Goal: Transaction & Acquisition: Subscribe to service/newsletter

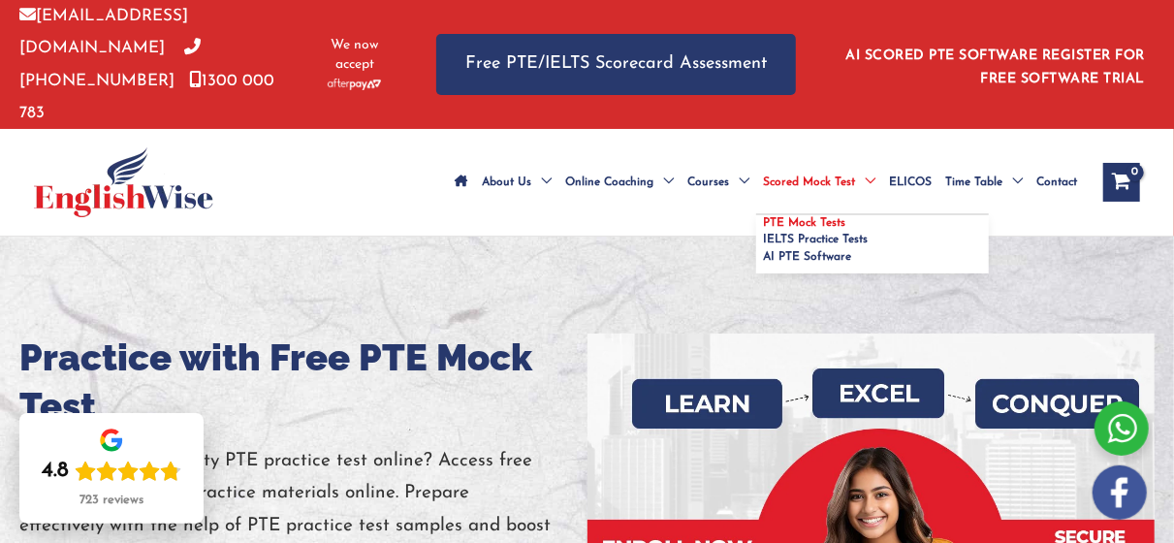
click at [796, 217] on span "PTE Mock Tests" at bounding box center [804, 223] width 82 height 12
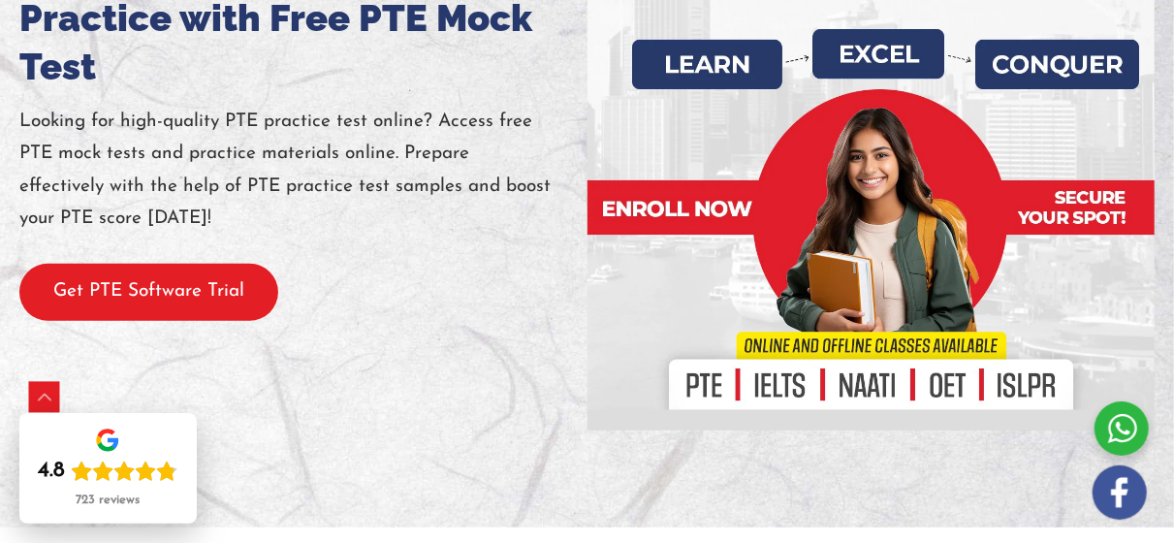
scroll to position [338, 0]
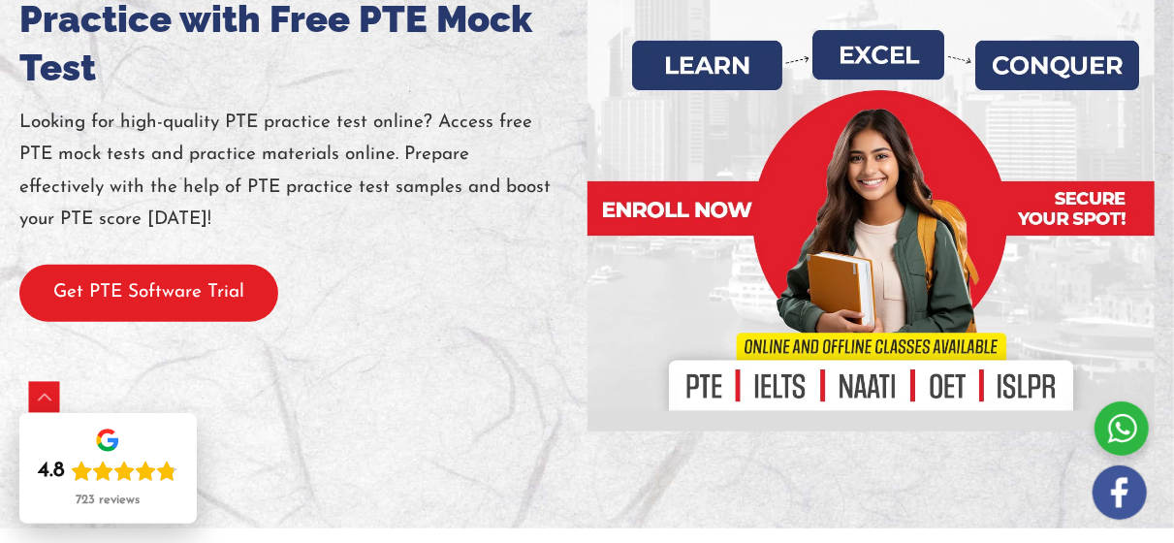
click at [183, 265] on button "Get PTE Software Trial" at bounding box center [148, 293] width 259 height 57
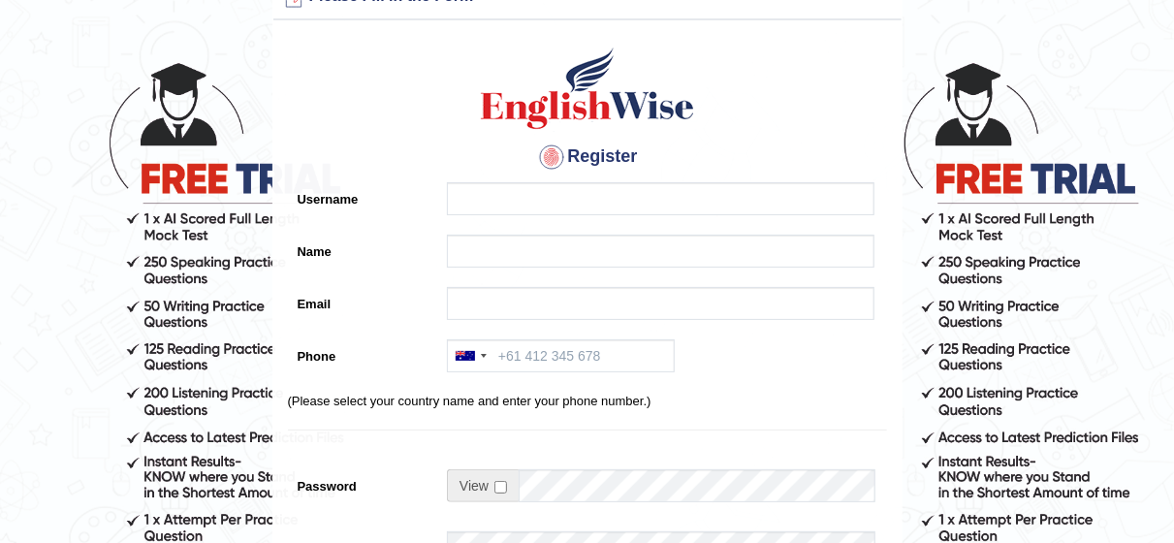
scroll to position [54, 0]
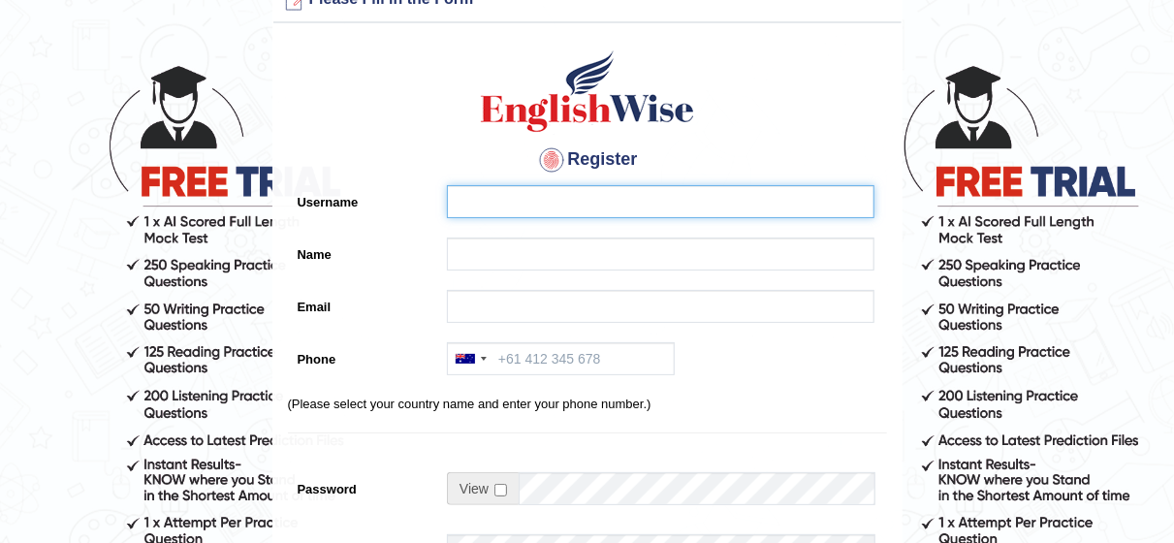
click at [582, 199] on input "Username" at bounding box center [661, 201] width 428 height 33
click at [653, 198] on input "Username" at bounding box center [661, 201] width 428 height 33
type input "Newton"
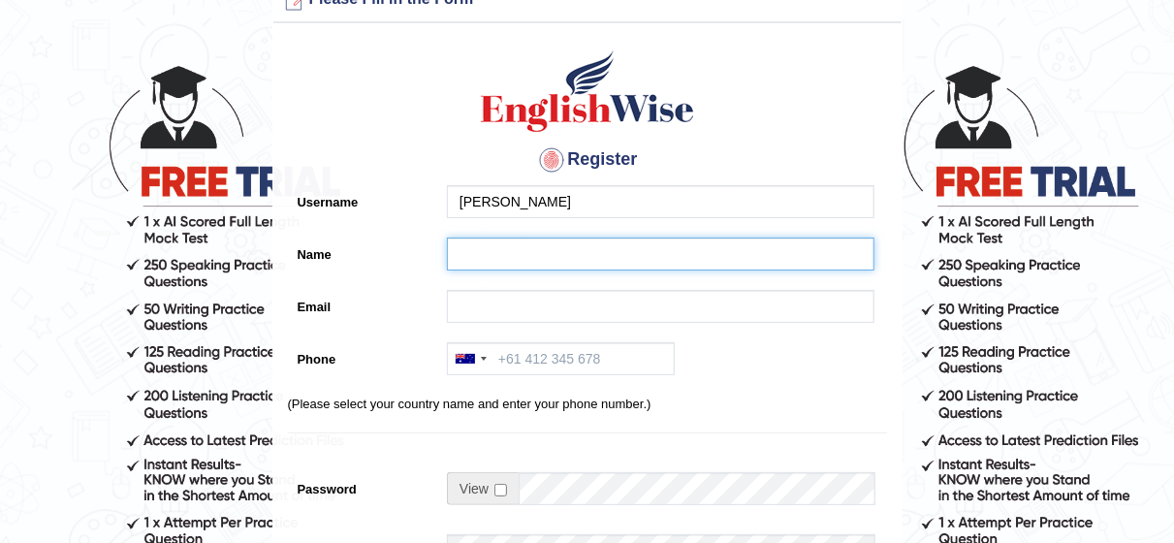
click at [598, 243] on input "Name" at bounding box center [661, 254] width 428 height 33
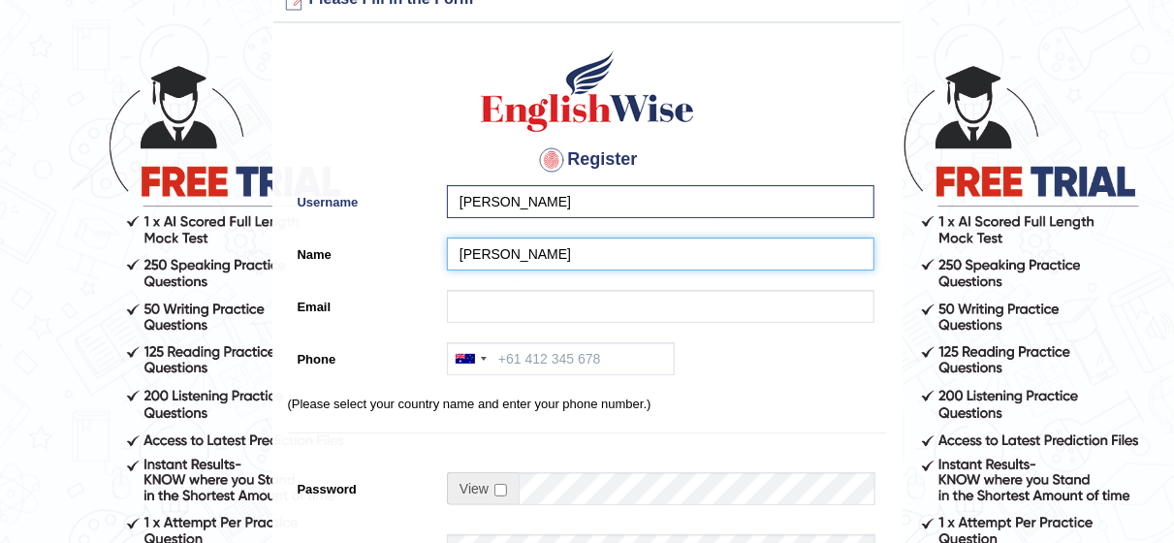
type input "Newton"
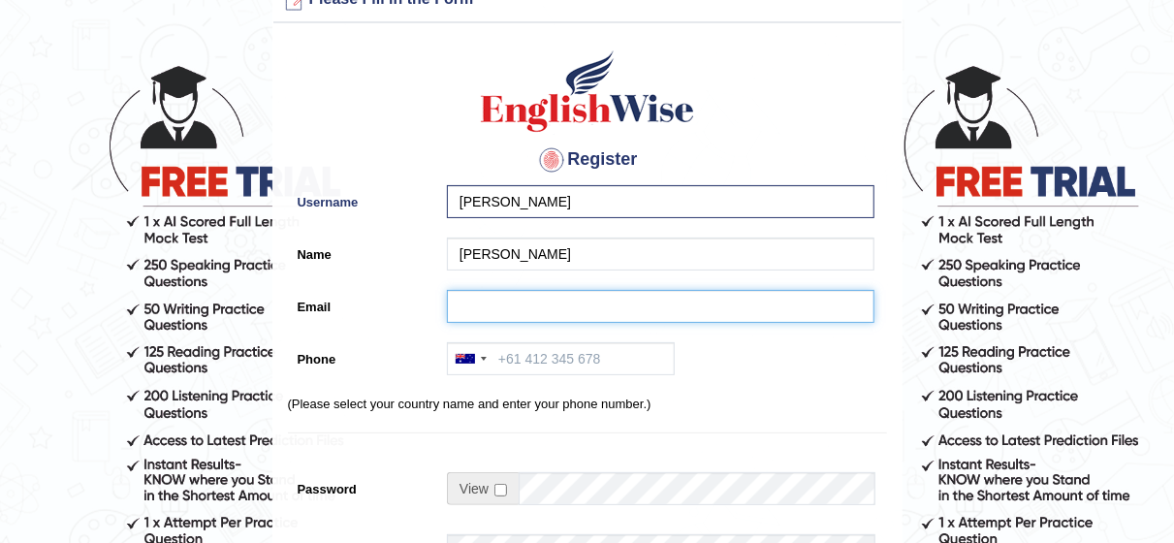
click at [597, 302] on input "Email" at bounding box center [661, 306] width 428 height 33
type input "[EMAIL_ADDRESS][DOMAIN_NAME]"
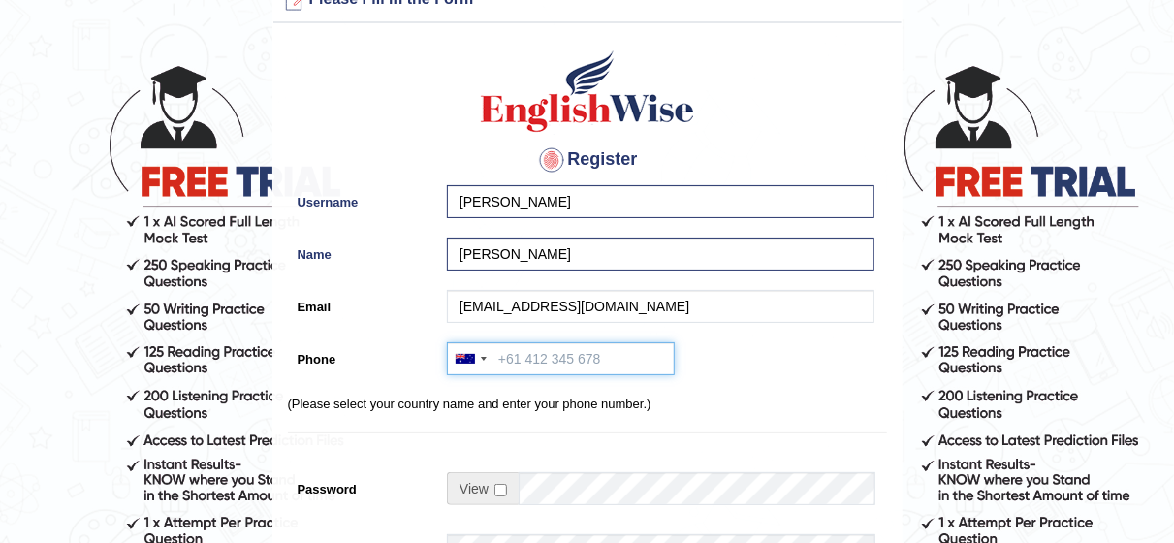
click at [613, 354] on input "Phone" at bounding box center [561, 358] width 228 height 33
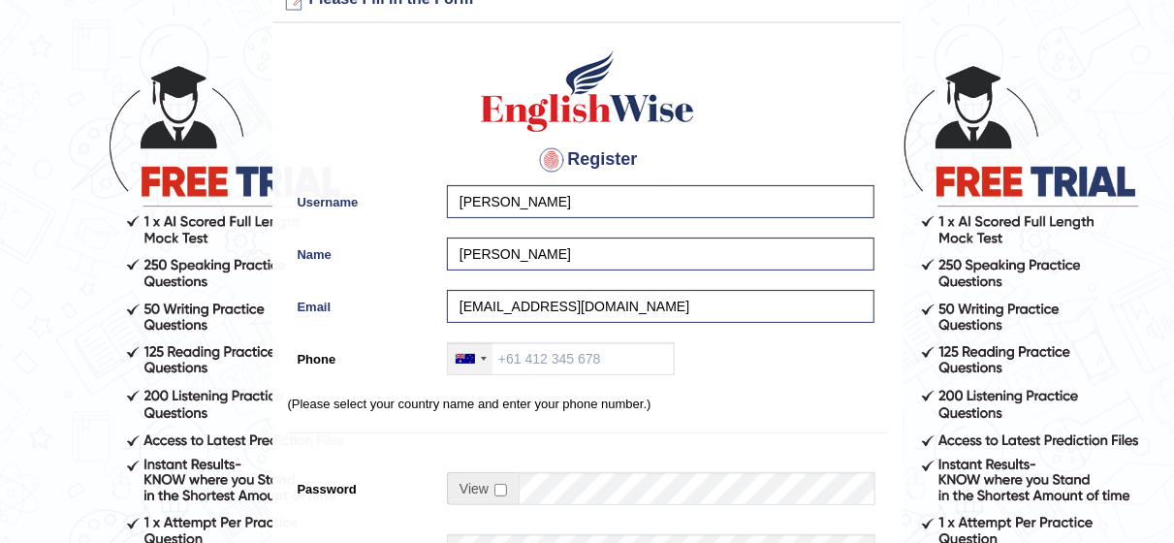
click at [482, 360] on div at bounding box center [484, 359] width 6 height 4
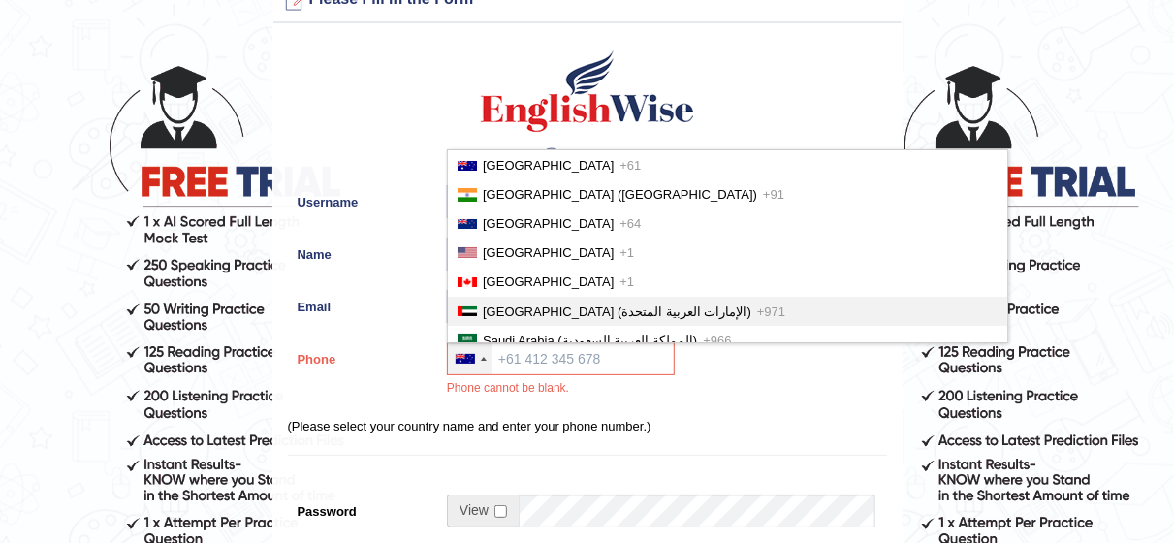
click at [538, 317] on span "United Arab Emirates (‫الإمارات العربية المتحدة‬‎)" at bounding box center [617, 311] width 269 height 15
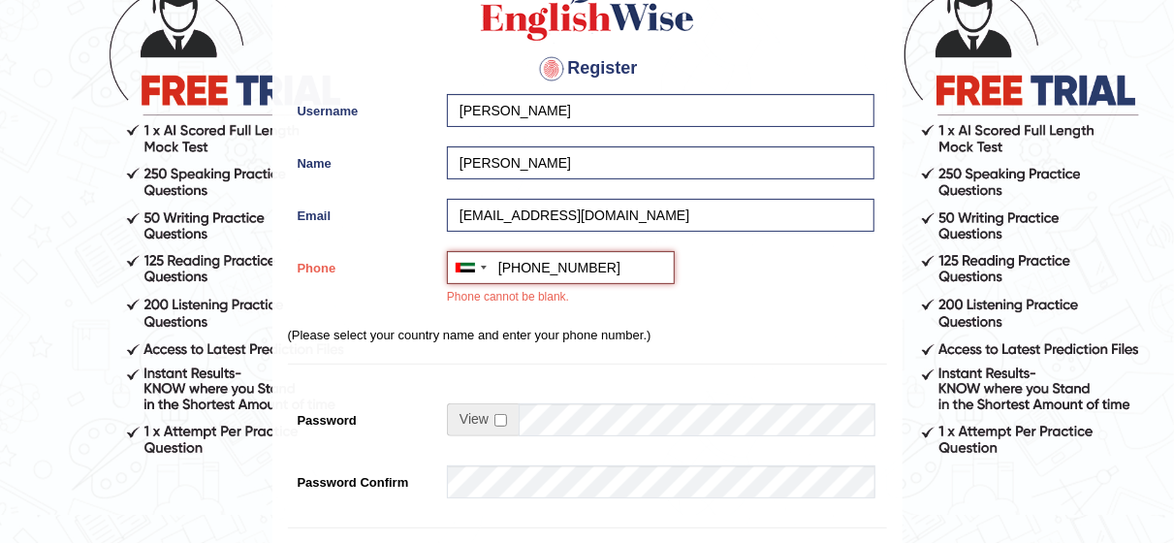
scroll to position [164, 0]
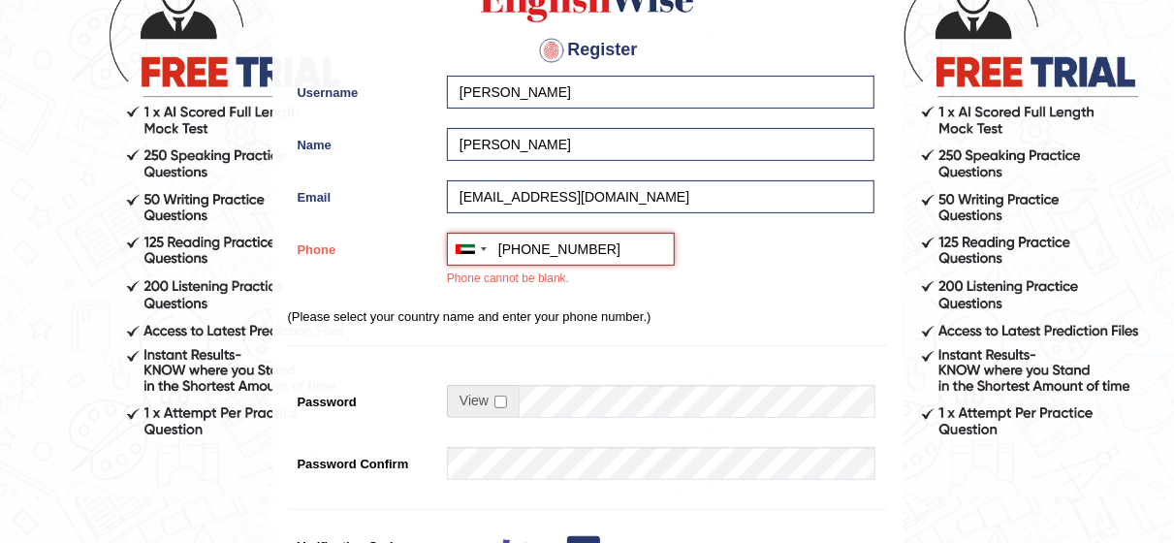
type input "+971529866450"
click at [501, 402] on input "checkbox" at bounding box center [500, 402] width 13 height 13
checkbox input "true"
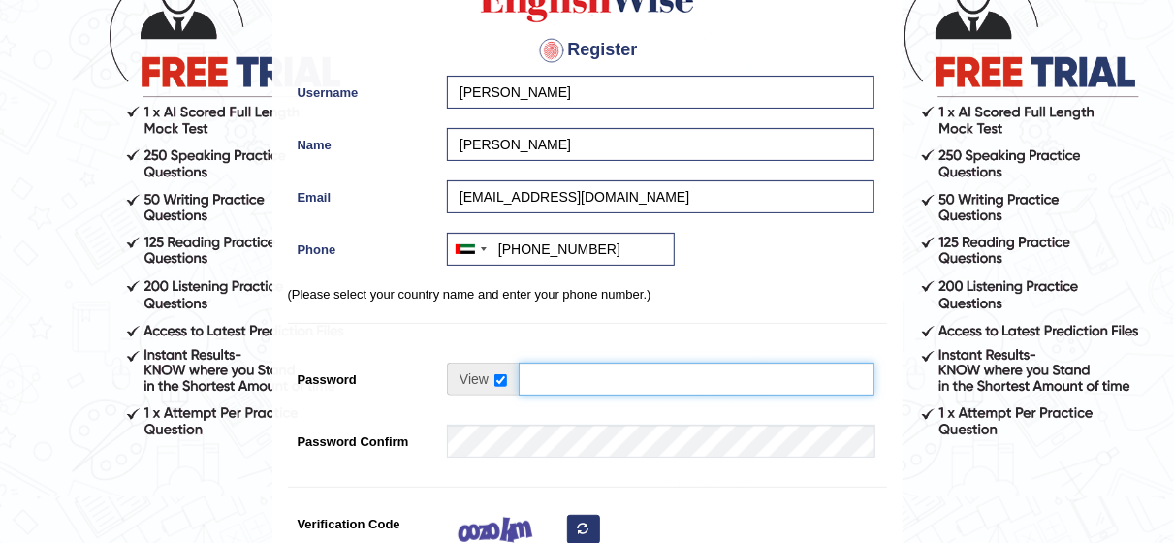
click at [566, 377] on input "Password" at bounding box center [697, 379] width 356 height 33
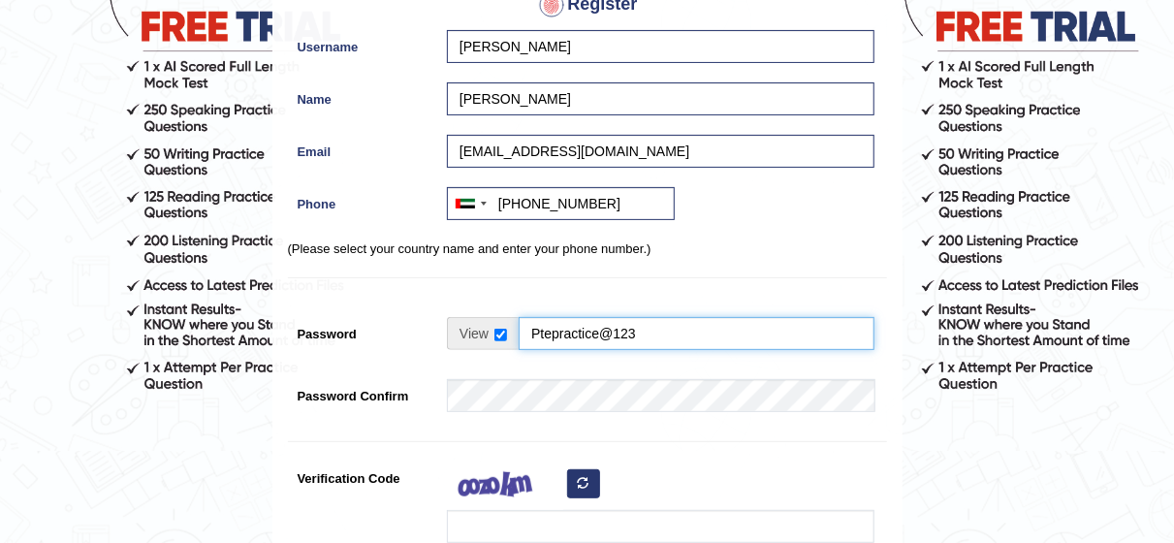
scroll to position [210, 0]
type input "Ptepractice@123"
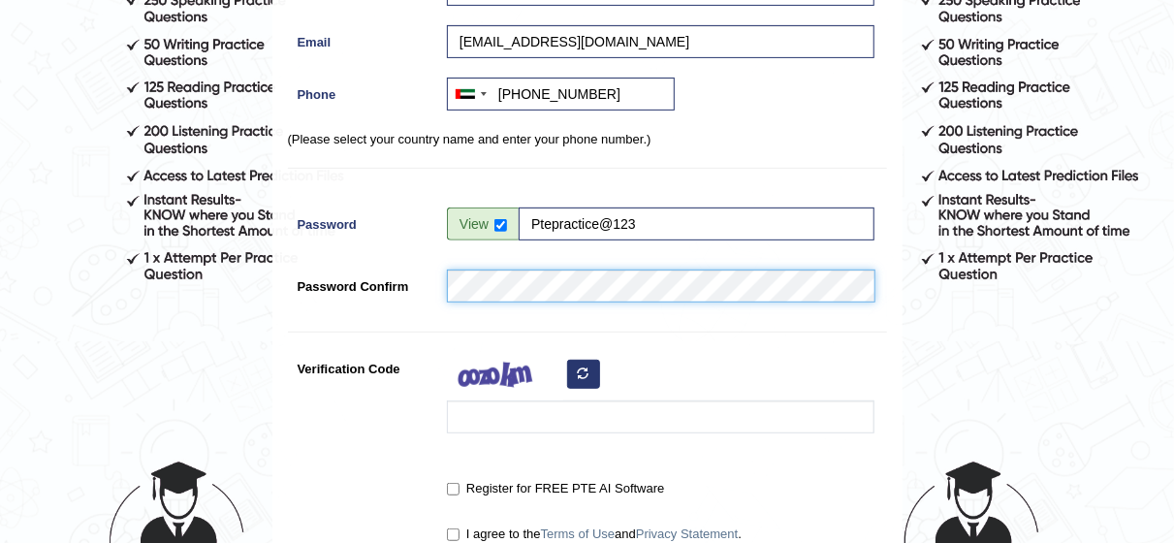
scroll to position [329, 0]
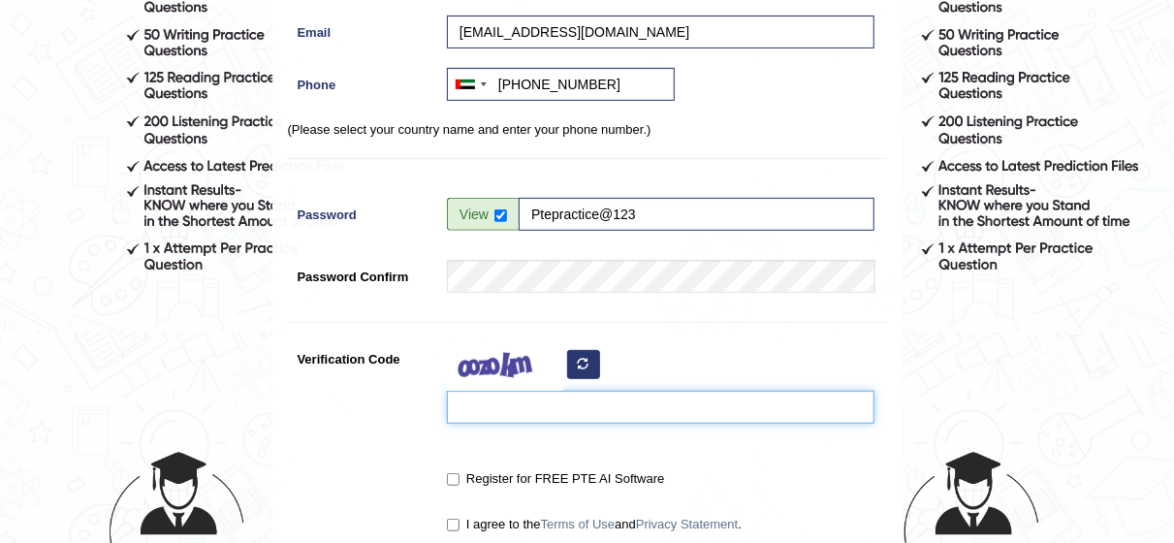
click at [535, 414] on input "Verification Code" at bounding box center [661, 407] width 428 height 33
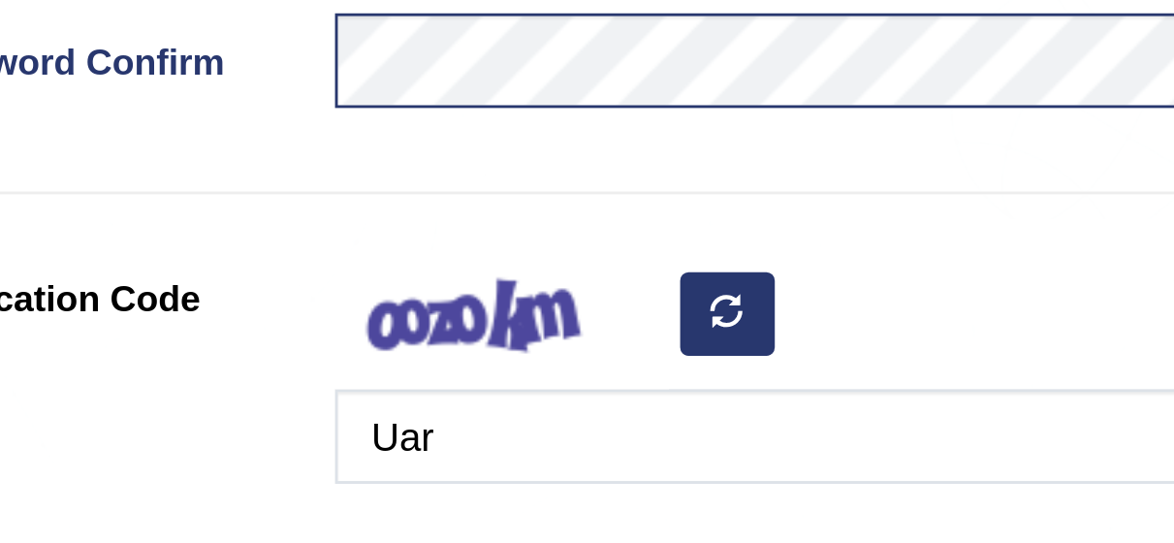
click at [583, 364] on icon "button" at bounding box center [584, 364] width 12 height 12
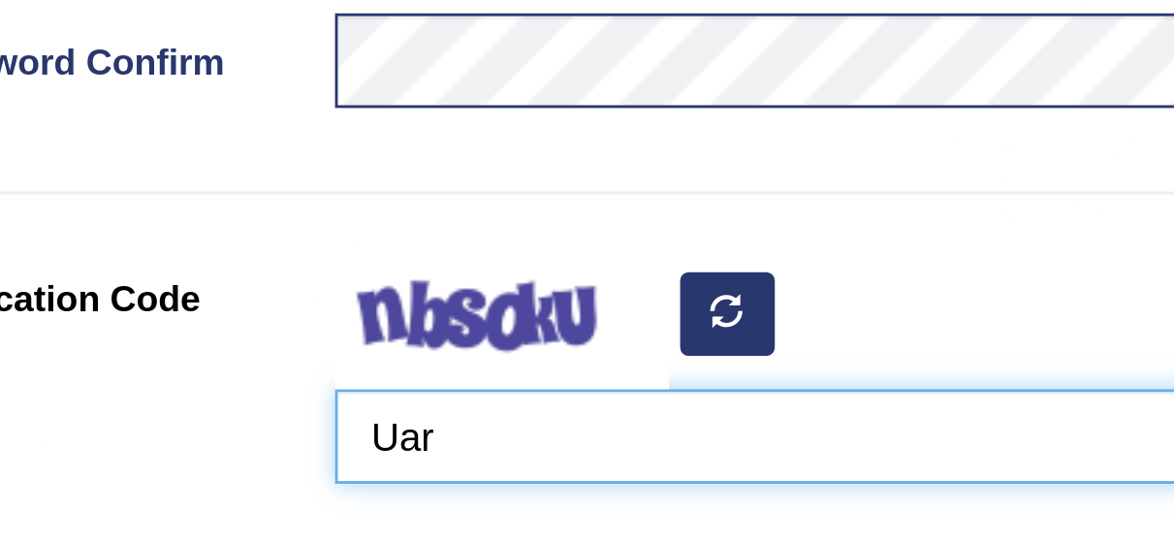
drag, startPoint x: 490, startPoint y: 408, endPoint x: 413, endPoint y: 402, distance: 76.8
click at [413, 402] on div "Verification Code Uar" at bounding box center [587, 387] width 599 height 91
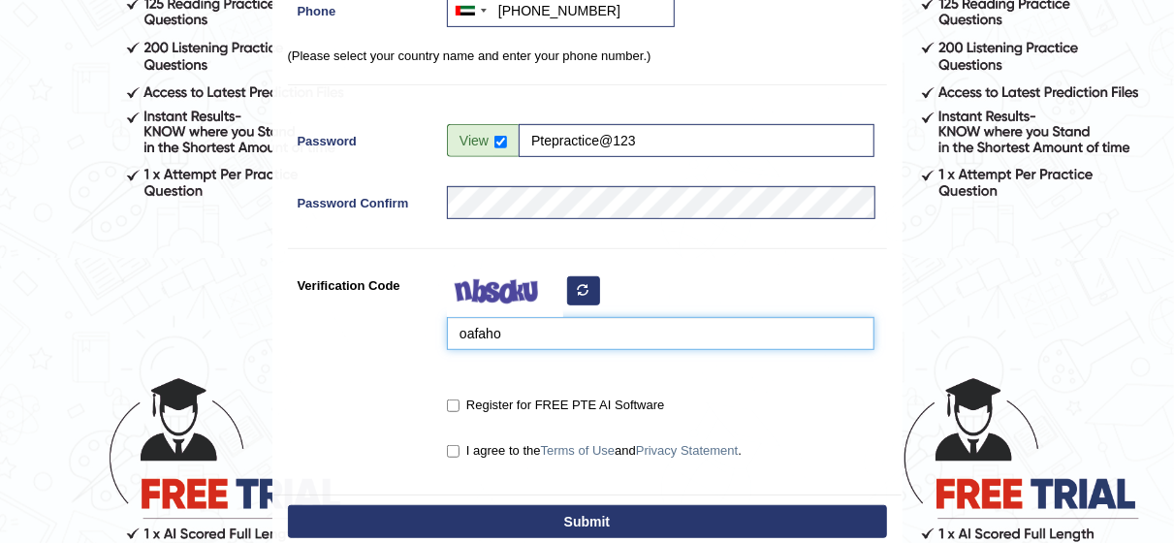
scroll to position [403, 0]
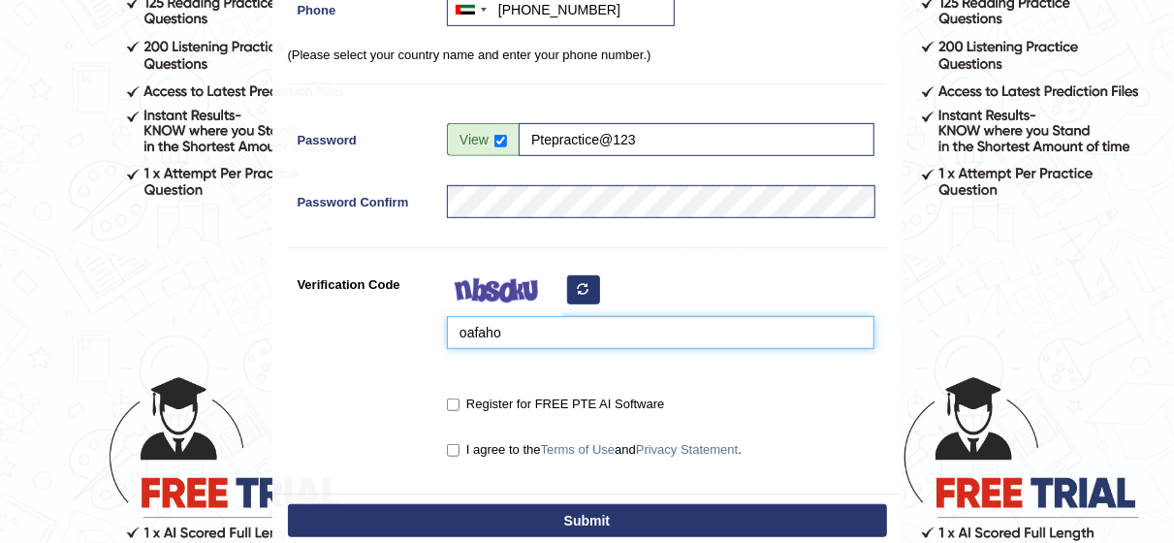
type input "oafaho"
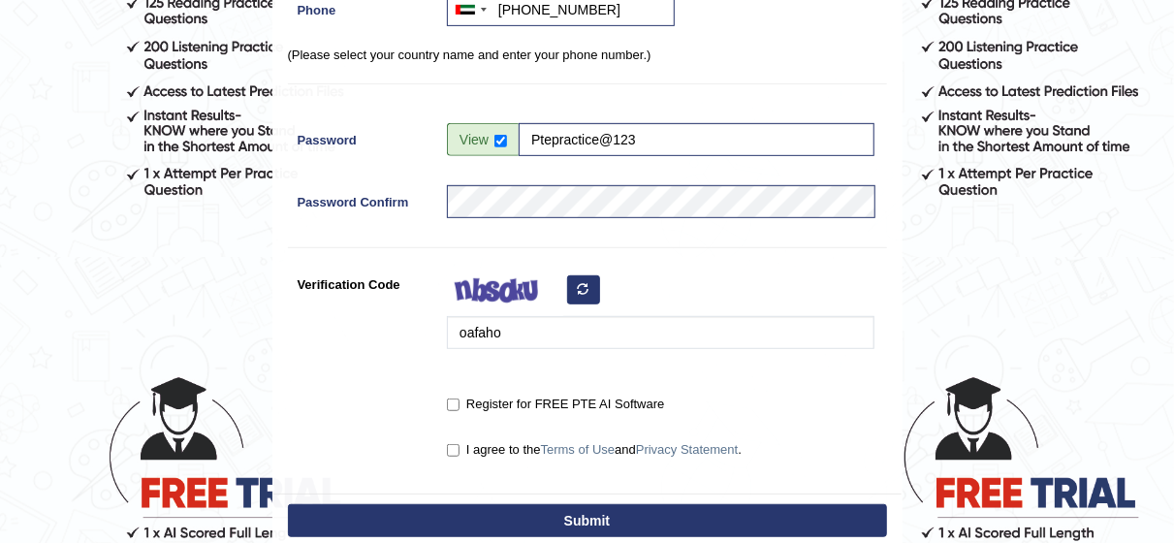
click at [458, 396] on label "Register for FREE PTE AI Software" at bounding box center [555, 404] width 217 height 19
click at [458, 398] on input "Register for FREE PTE AI Software" at bounding box center [453, 404] width 13 height 13
checkbox input "true"
click at [458, 449] on input "I agree to the Terms of Use and Privacy Statement ." at bounding box center [453, 450] width 13 height 13
checkbox input "true"
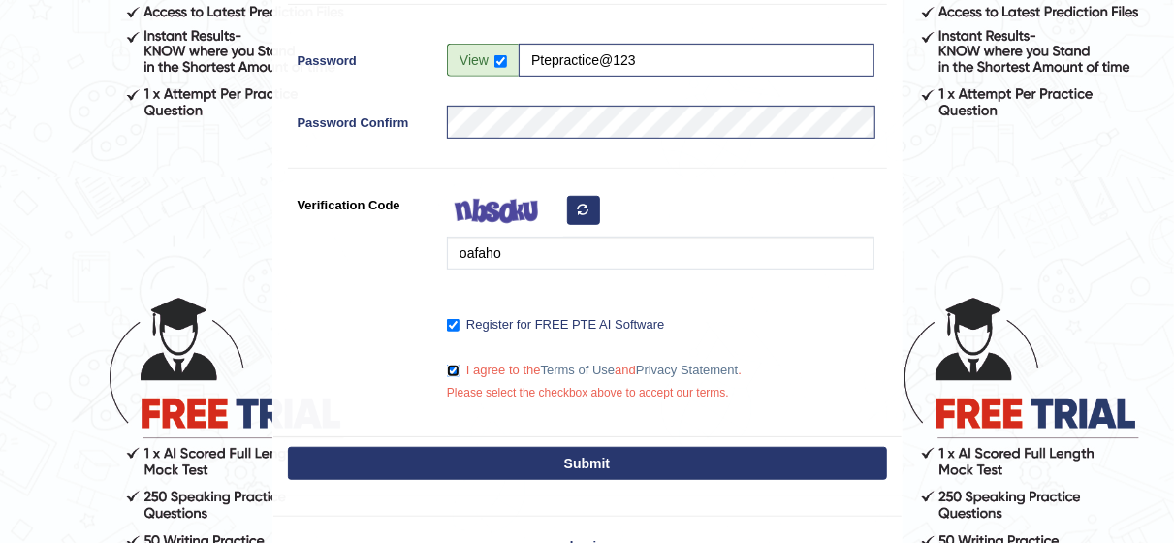
scroll to position [484, 0]
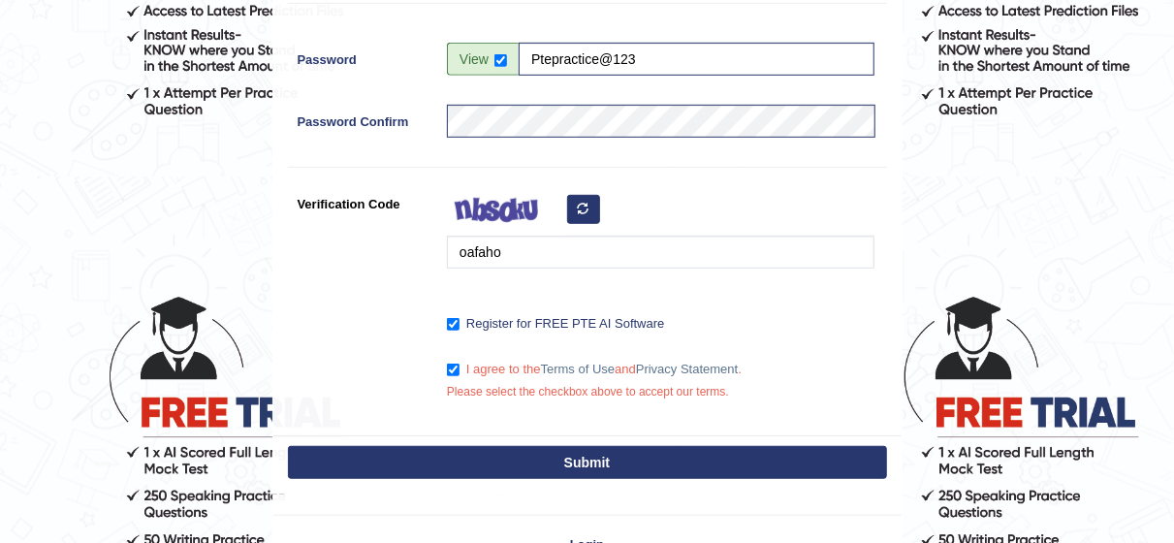
click at [573, 461] on button "Submit" at bounding box center [587, 462] width 599 height 33
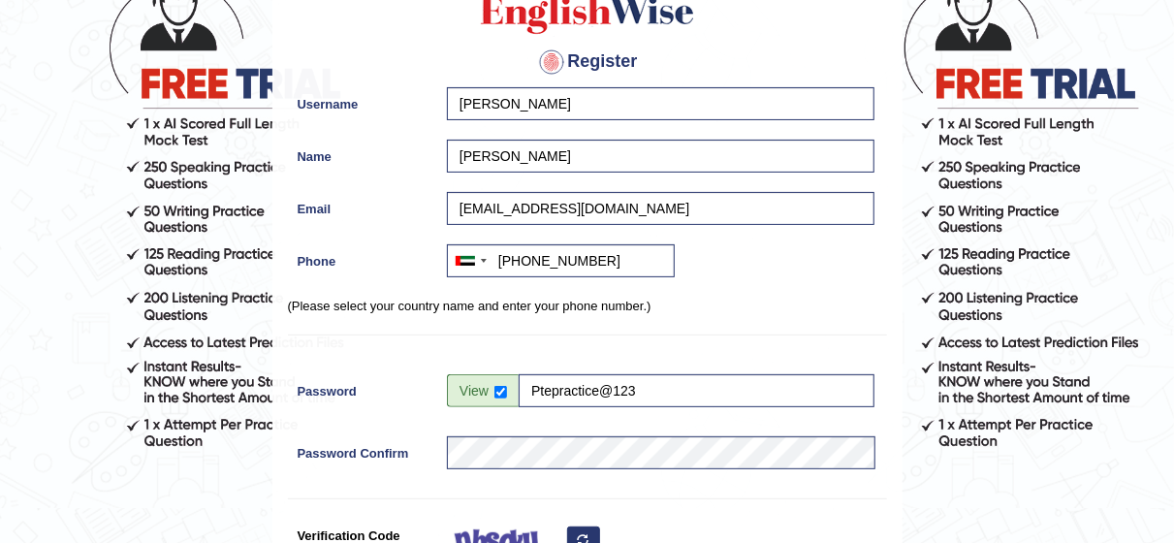
scroll to position [150, 0]
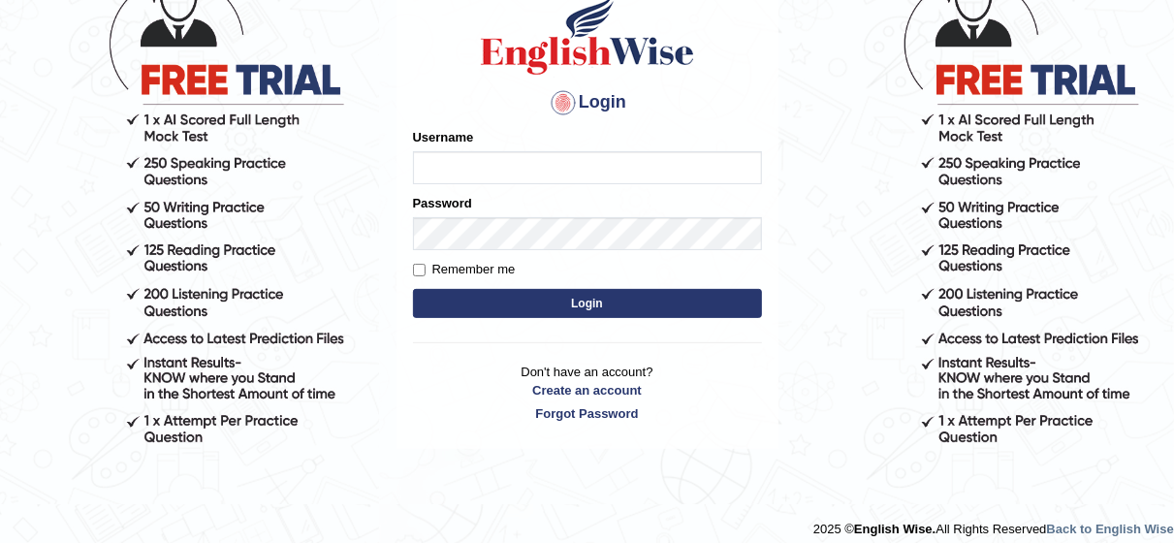
scroll to position [110, 0]
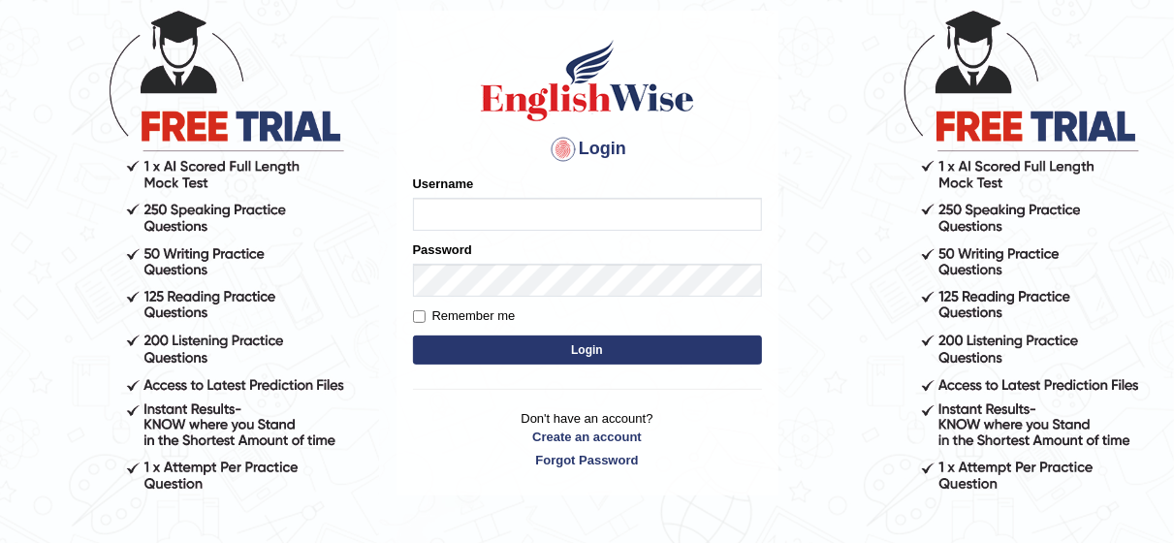
click at [626, 213] on input "Username" at bounding box center [587, 214] width 349 height 33
click at [573, 223] on input "Username" at bounding box center [587, 214] width 349 height 33
type input "newtonabudhabi5@gmail.com"
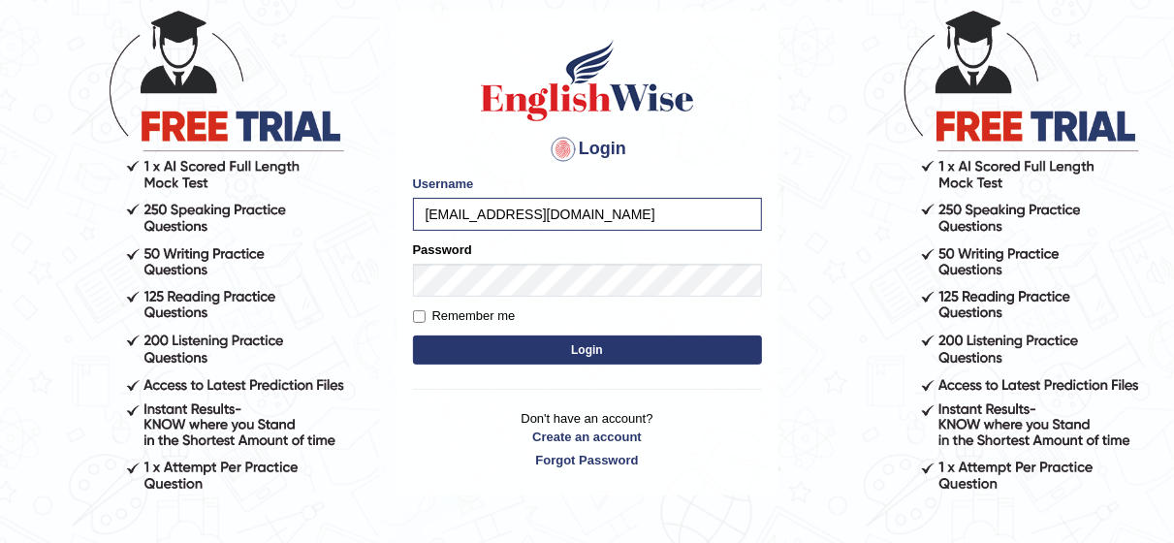
click at [566, 355] on button "Login" at bounding box center [587, 349] width 349 height 29
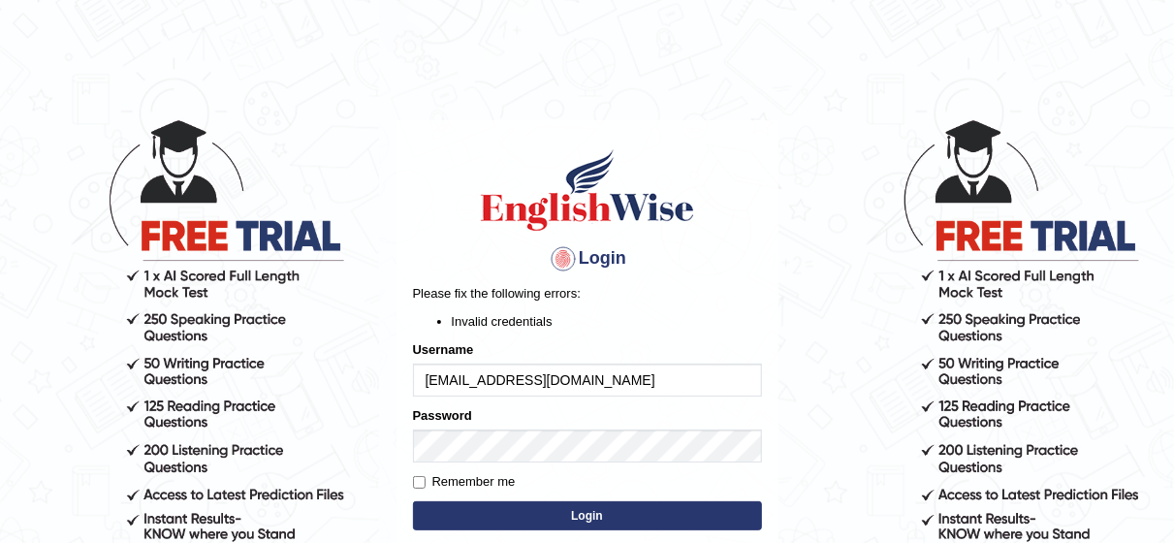
scroll to position [1, 0]
